Goal: Navigation & Orientation: Find specific page/section

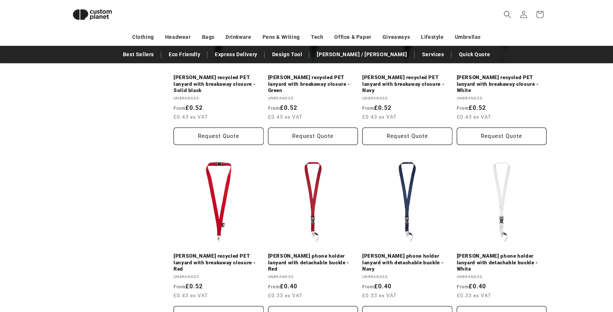
click at [107, 15] on img at bounding box center [92, 14] width 52 height 23
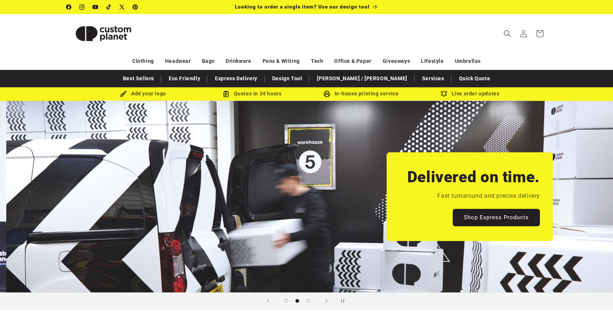
scroll to position [0, 613]
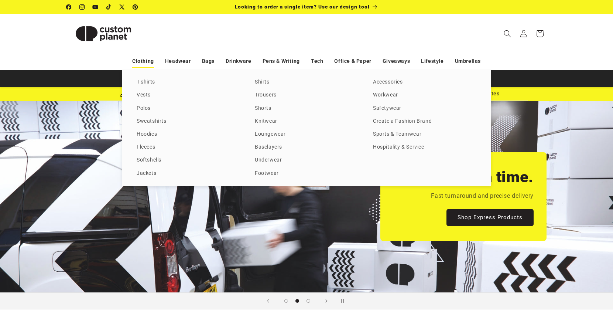
click at [148, 58] on link "Clothing" at bounding box center [143, 61] width 22 height 13
